Goal: Check status: Check status

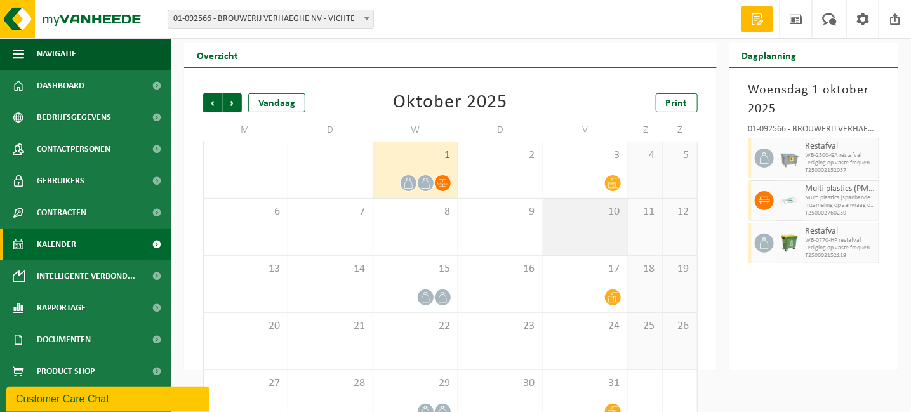
scroll to position [62, 0]
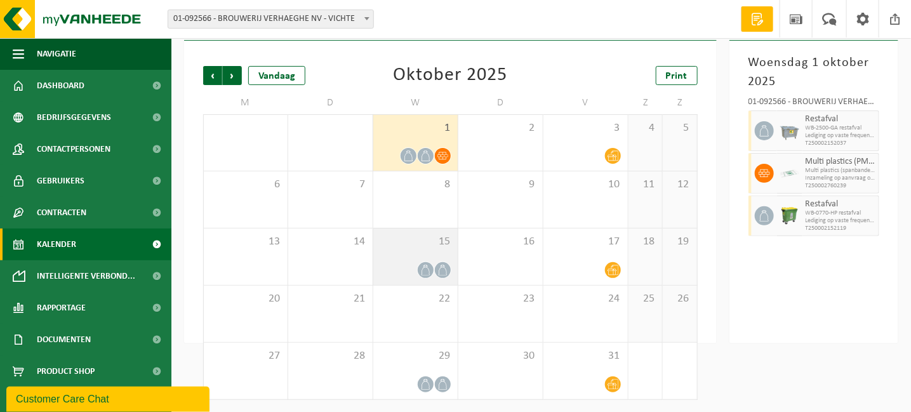
click at [422, 255] on div "15" at bounding box center [415, 256] width 84 height 56
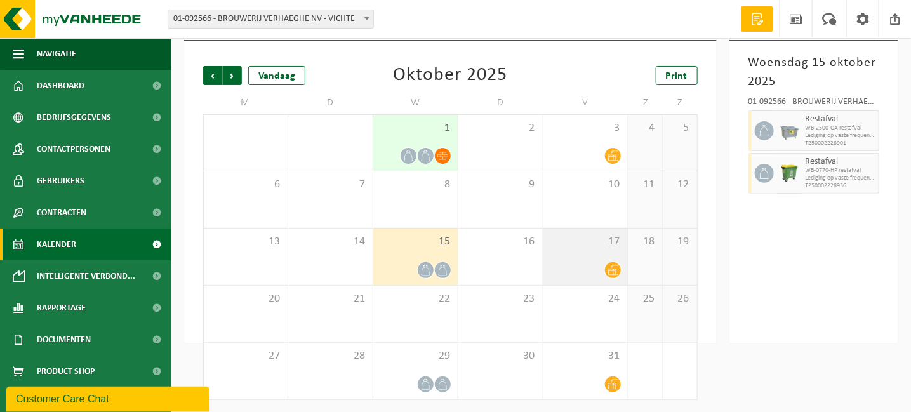
click at [601, 253] on div "17" at bounding box center [585, 256] width 84 height 56
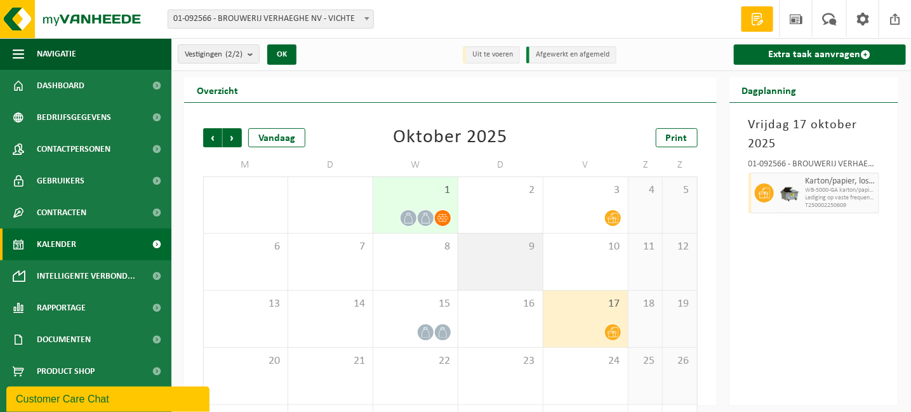
scroll to position [0, 0]
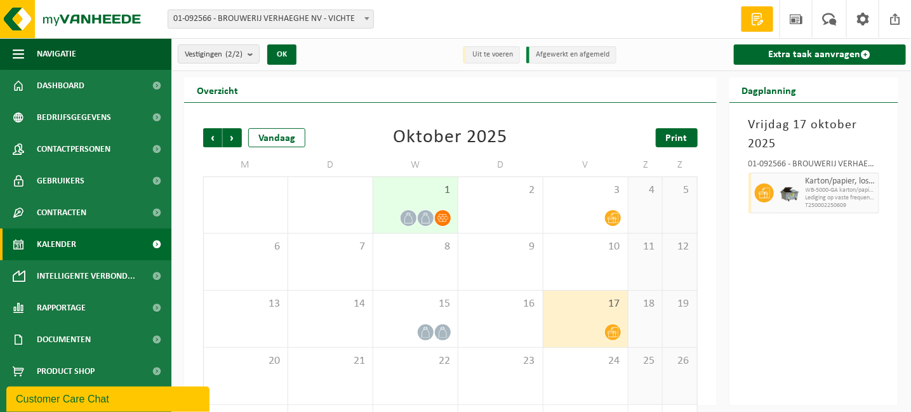
click at [666, 133] on span "Print" at bounding box center [677, 138] width 22 height 10
click at [209, 140] on span "Vorige" at bounding box center [212, 137] width 19 height 19
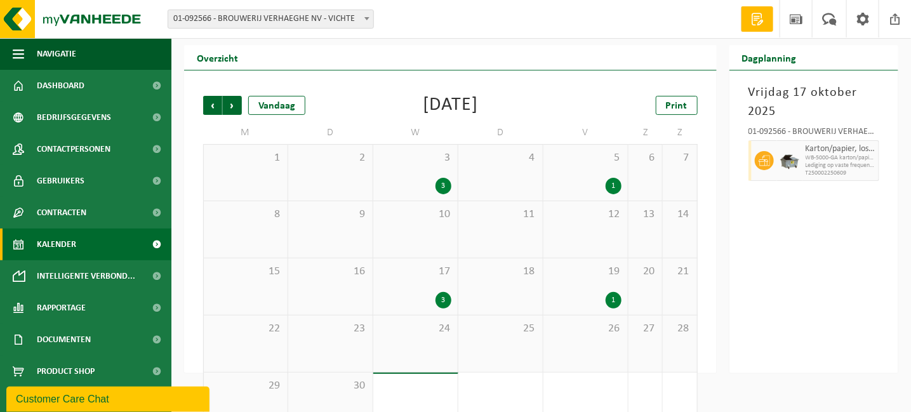
scroll to position [62, 0]
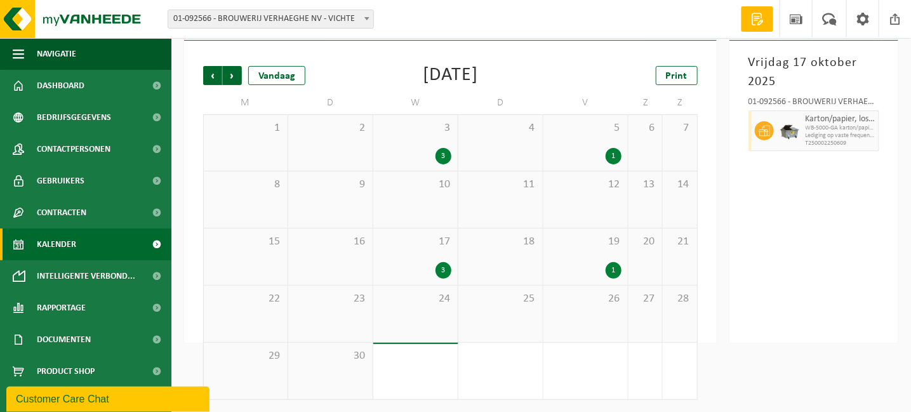
click at [433, 150] on div "3" at bounding box center [415, 156] width 72 height 16
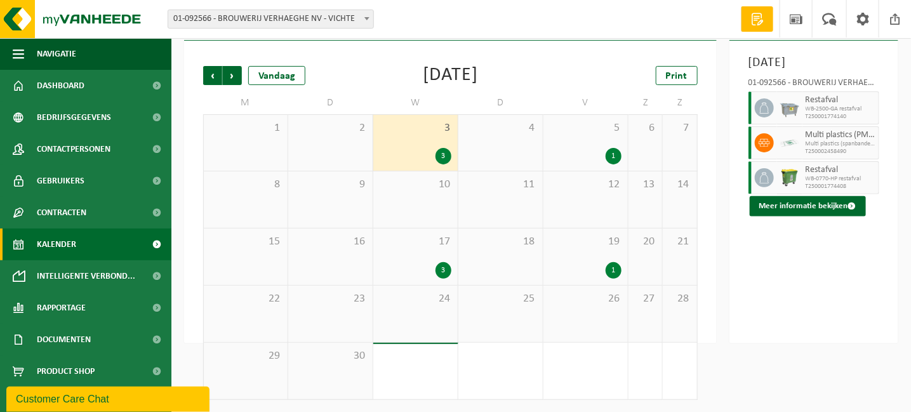
click at [429, 268] on div "3" at bounding box center [415, 270] width 72 height 16
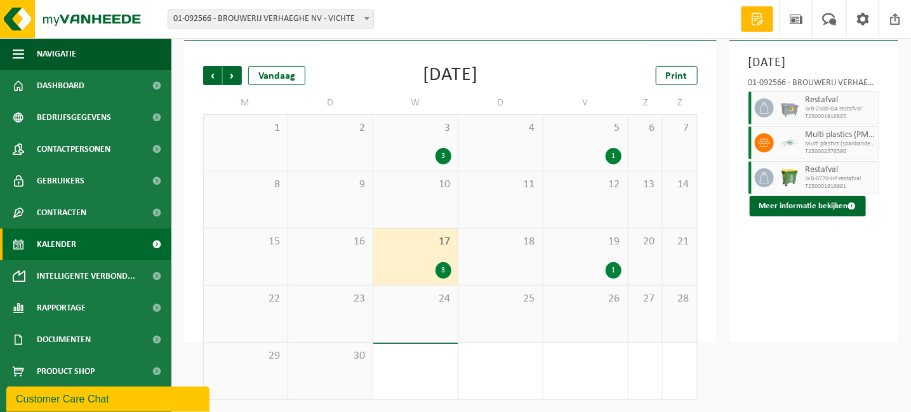
click at [602, 150] on div "1" at bounding box center [586, 156] width 72 height 16
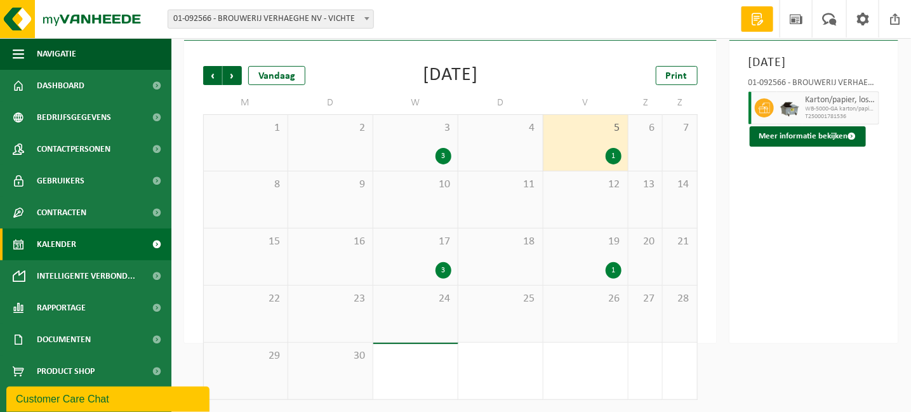
click at [607, 267] on div "1" at bounding box center [613, 270] width 16 height 16
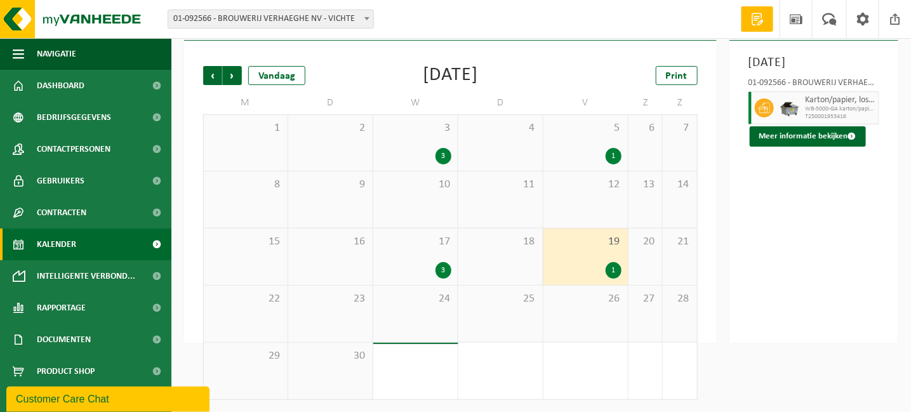
click at [450, 159] on div "3" at bounding box center [443, 156] width 16 height 16
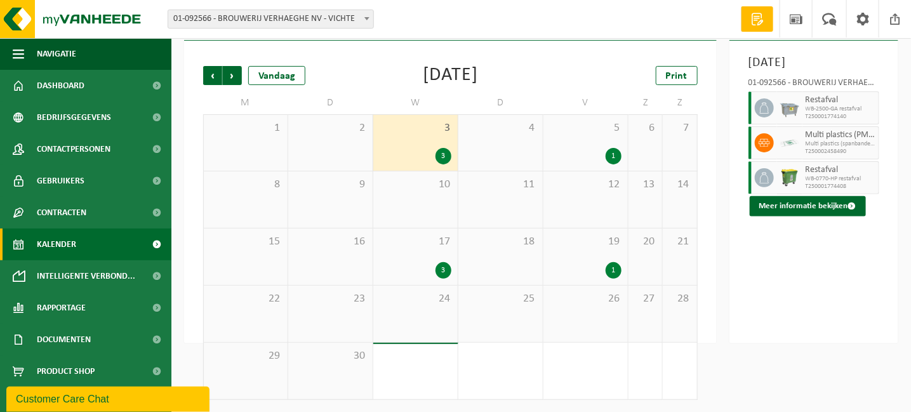
click at [440, 259] on div "17 3" at bounding box center [415, 256] width 84 height 56
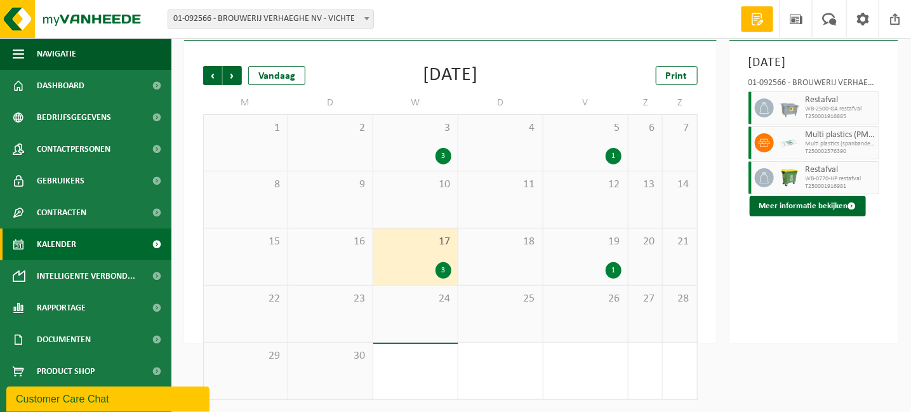
click at [604, 142] on div "5 1" at bounding box center [585, 143] width 84 height 56
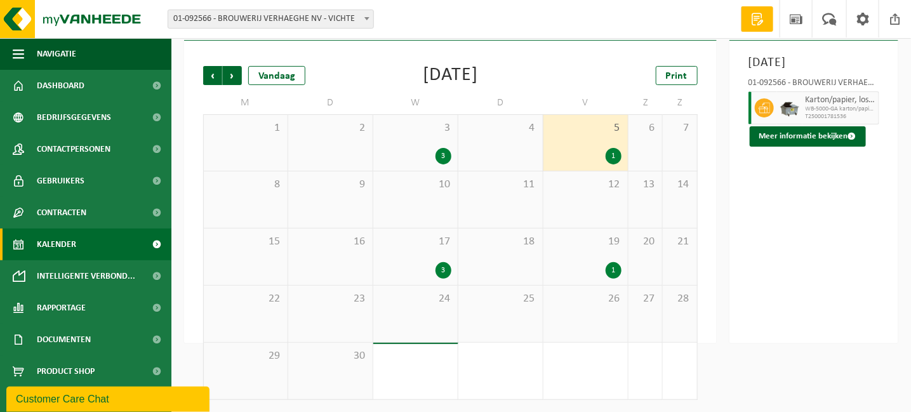
click at [597, 265] on div "1" at bounding box center [586, 270] width 72 height 16
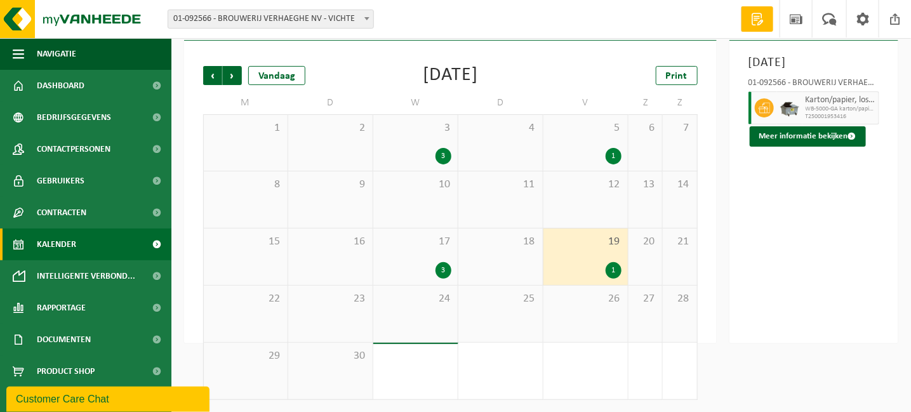
click at [593, 158] on div "1" at bounding box center [586, 156] width 72 height 16
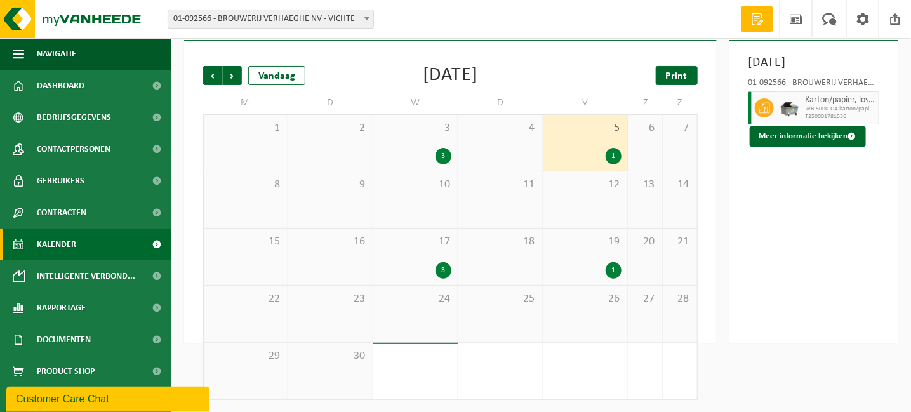
click at [672, 75] on span "Print" at bounding box center [677, 76] width 22 height 10
click at [602, 264] on div "1" at bounding box center [586, 270] width 72 height 16
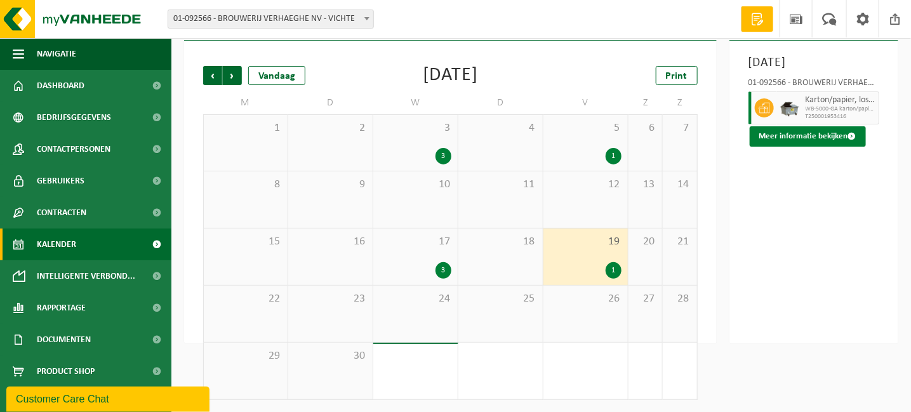
click at [786, 147] on button "Meer informatie bekijken" at bounding box center [807, 136] width 116 height 20
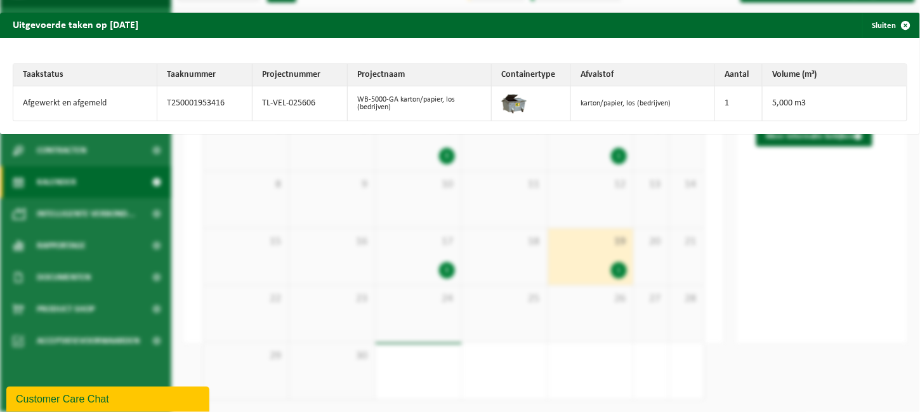
click at [780, 157] on div "Uitgevoerde taken op [DATE] Sluiten Taakstatus Taaknummer Projectnummer Project…" at bounding box center [460, 206] width 920 height 412
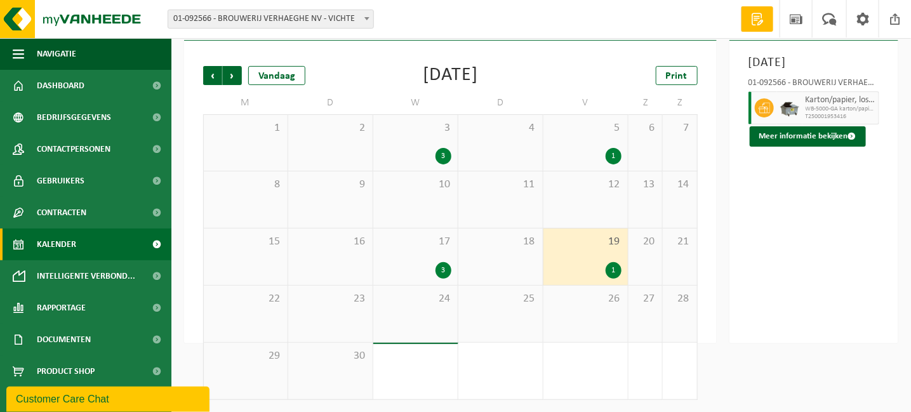
click at [601, 154] on div "1" at bounding box center [586, 156] width 72 height 16
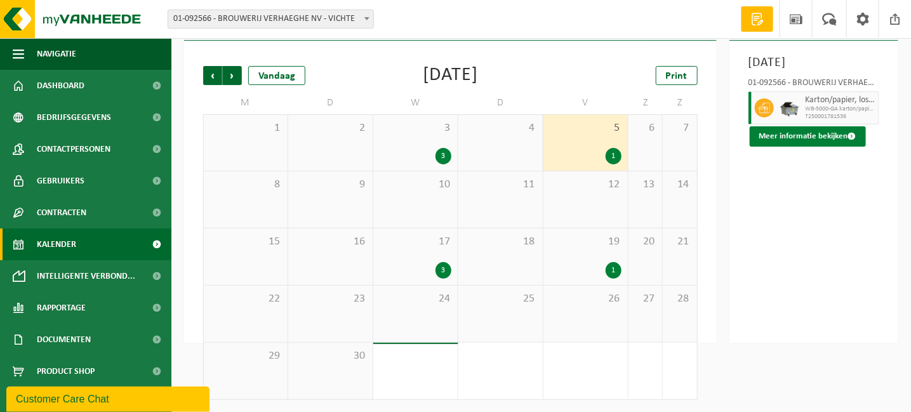
click at [779, 147] on button "Meer informatie bekijken" at bounding box center [807, 136] width 116 height 20
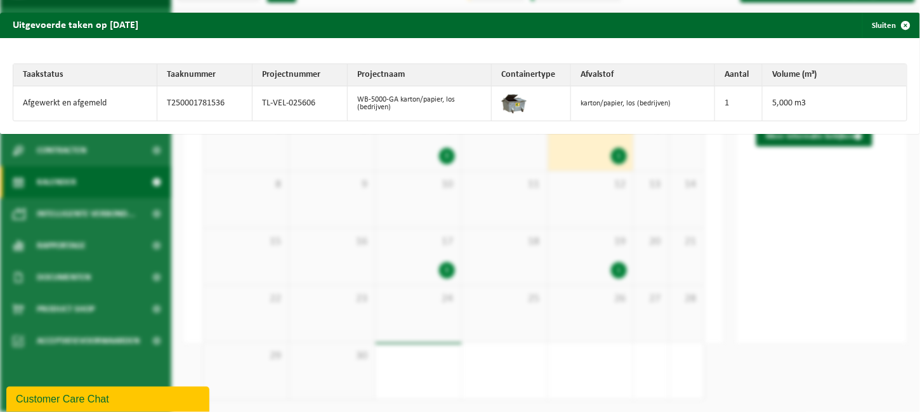
click at [802, 231] on div "Uitgevoerde taken op [DATE] Sluiten Taakstatus Taaknummer Projectnummer Project…" at bounding box center [460, 206] width 920 height 412
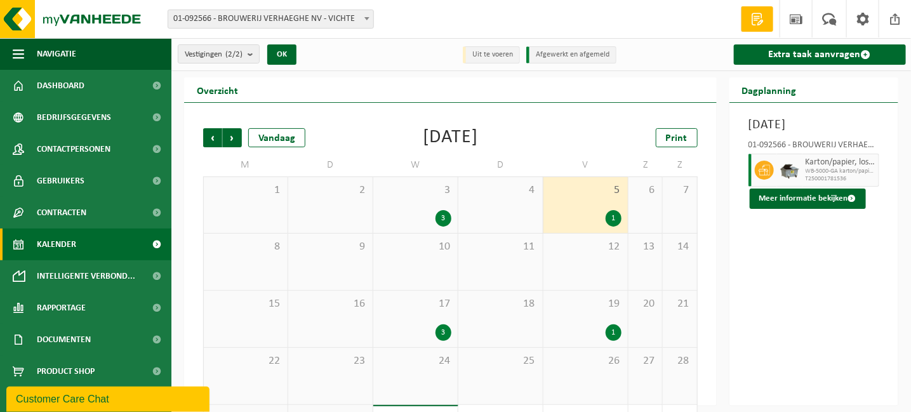
scroll to position [0, 0]
click at [232, 138] on span "Volgende" at bounding box center [232, 137] width 19 height 19
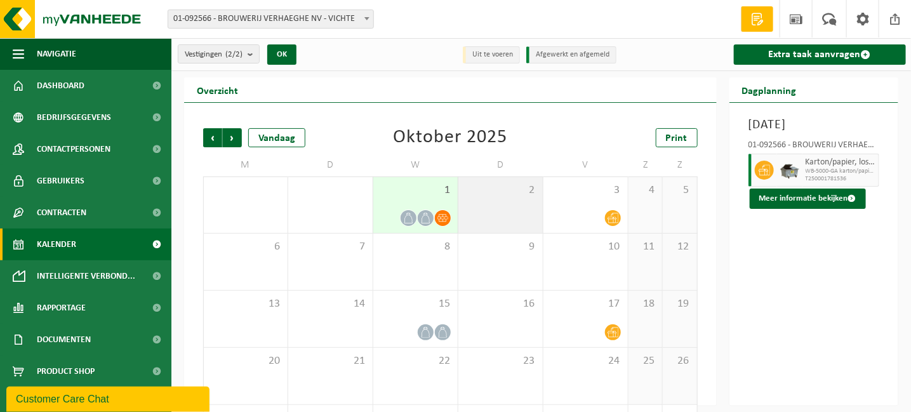
click at [502, 206] on div "2" at bounding box center [500, 205] width 84 height 56
